Goal: Information Seeking & Learning: Check status

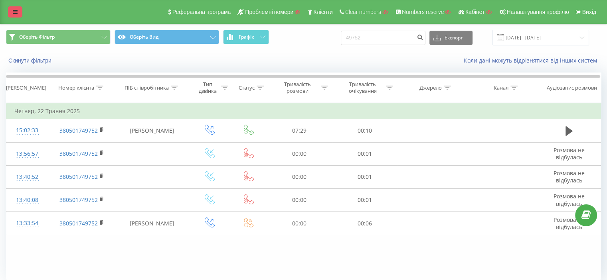
click at [16, 16] on link at bounding box center [15, 11] width 14 height 11
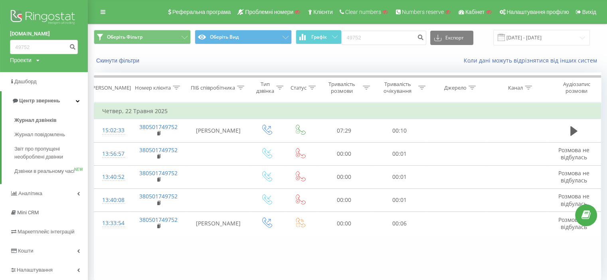
click at [22, 62] on div "Проекти" at bounding box center [21, 60] width 22 height 8
drag, startPoint x: 26, startPoint y: 75, endPoint x: 44, endPoint y: 73, distance: 18.0
click at [26, 75] on input "text" at bounding box center [32, 73] width 40 height 12
paste input "[DOMAIN_NAME]"
type input "[DOMAIN_NAME]"
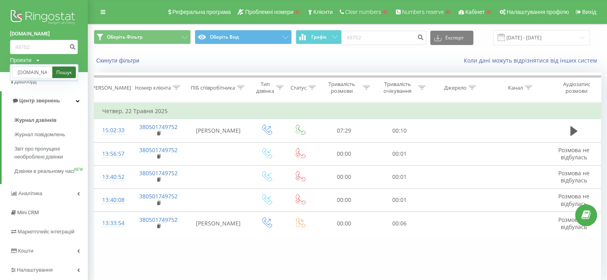
click at [60, 74] on link "Пошук" at bounding box center [64, 73] width 24 height 12
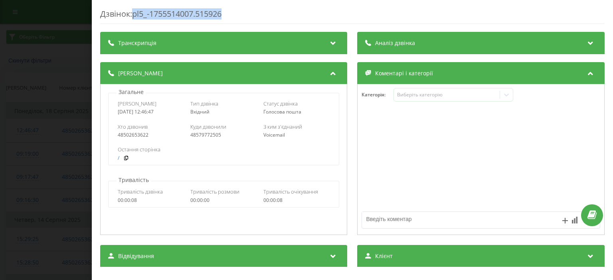
click at [227, 10] on div "Дзвінок : pl5_-1755514007.515926" at bounding box center [352, 16] width 504 height 16
